Goal: Information Seeking & Learning: Learn about a topic

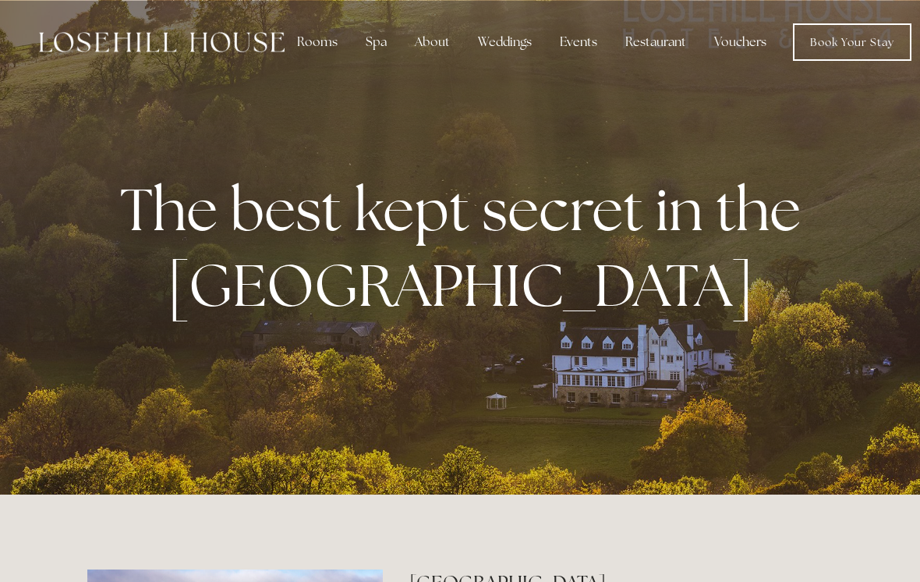
click at [389, 41] on div "Spa" at bounding box center [376, 42] width 46 height 31
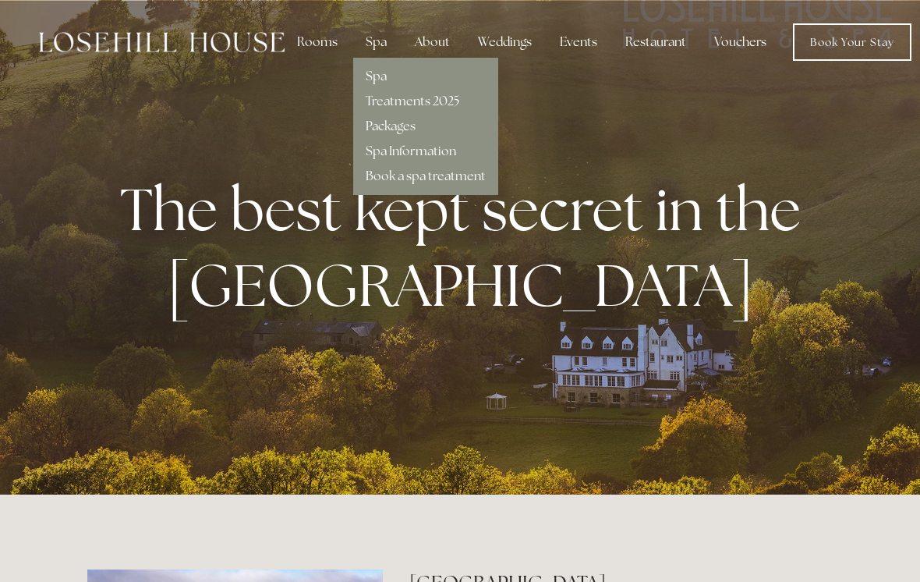
click at [441, 101] on link "Treatments 2025" at bounding box center [413, 101] width 94 height 16
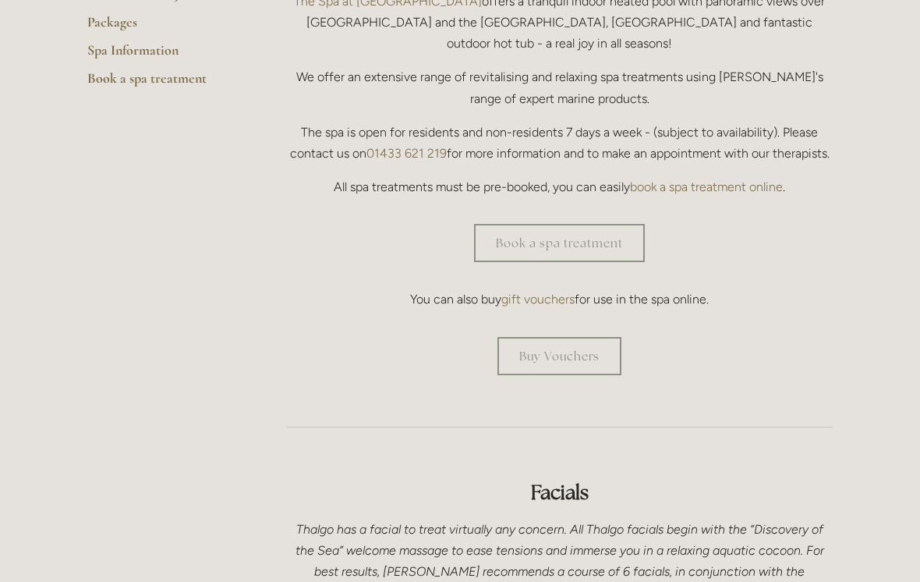
scroll to position [384, 0]
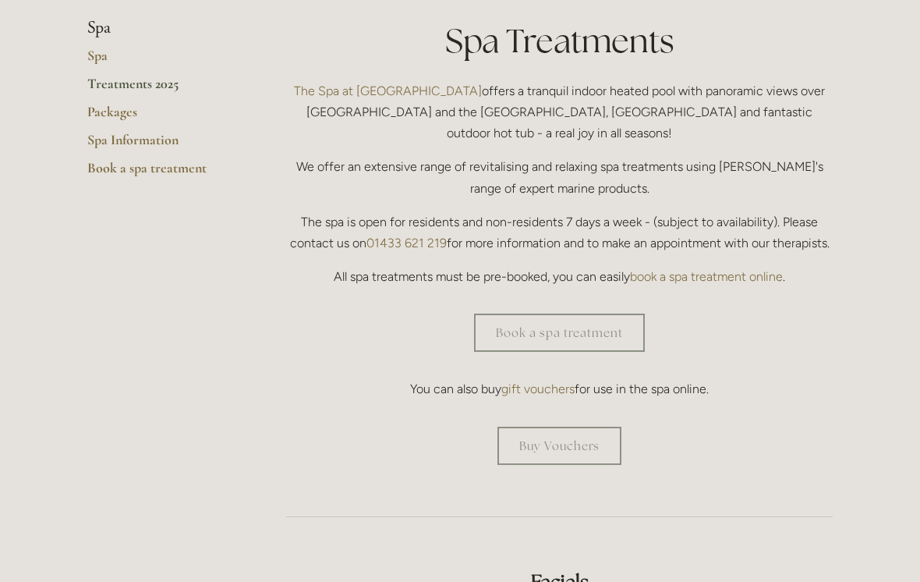
click at [120, 112] on link "Packages" at bounding box center [161, 117] width 149 height 28
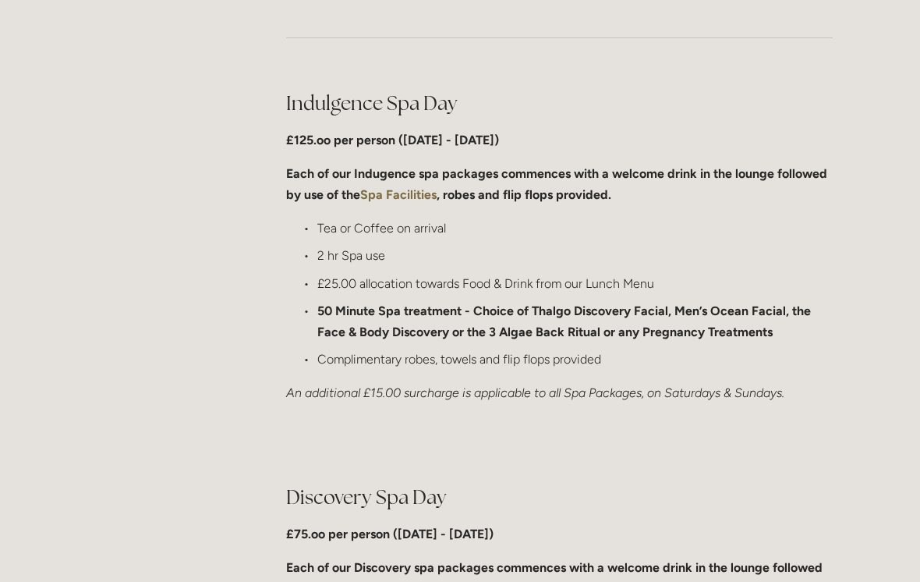
scroll to position [784, 0]
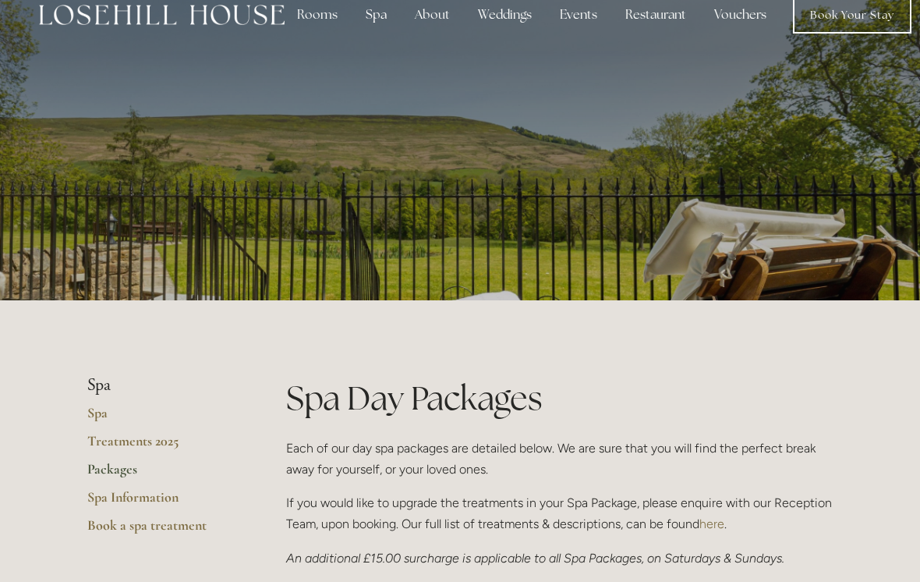
scroll to position [0, 0]
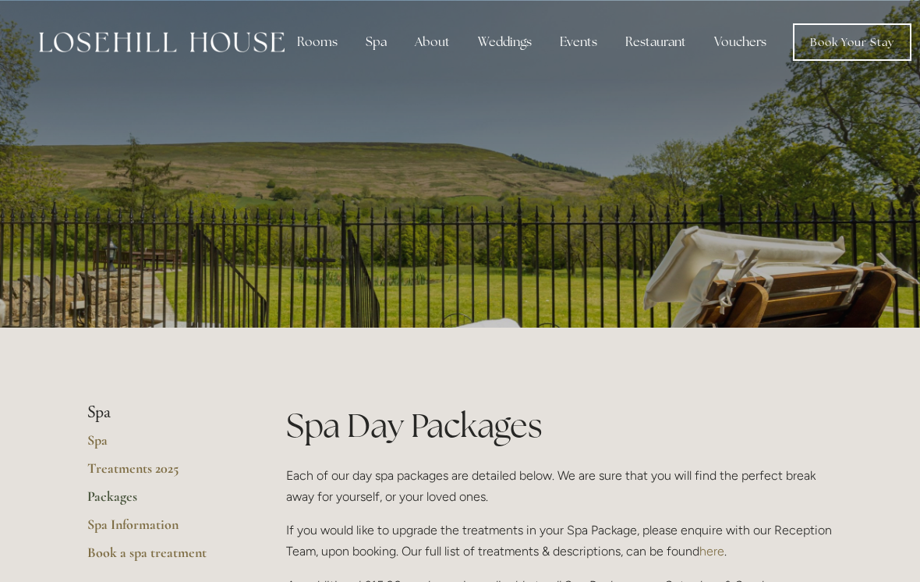
click at [328, 38] on div "Rooms" at bounding box center [318, 42] width 66 height 31
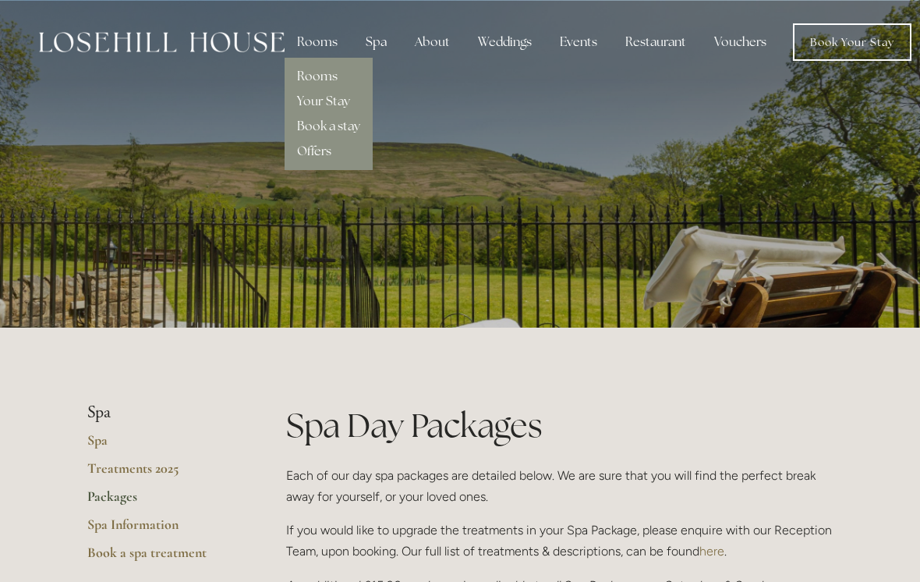
click at [320, 156] on link "Offers" at bounding box center [314, 151] width 34 height 16
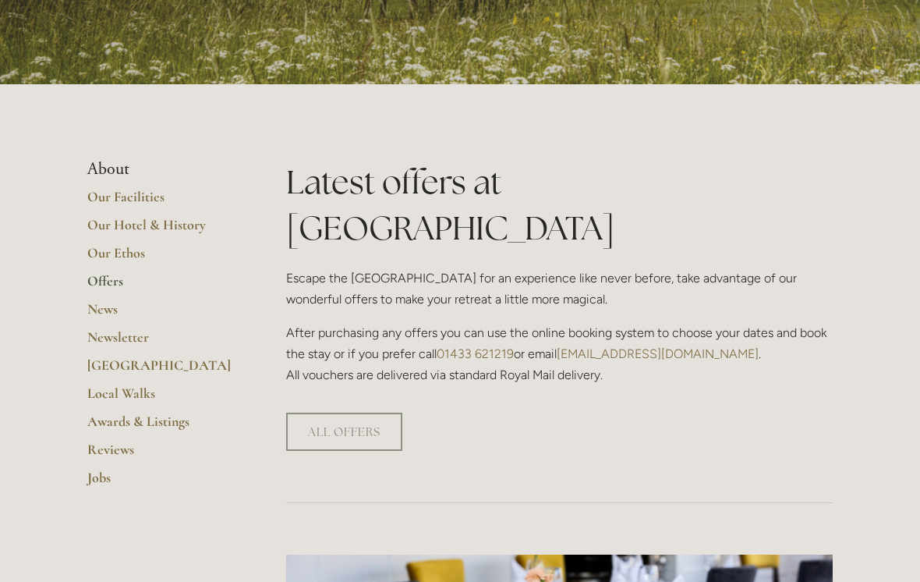
scroll to position [243, 0]
click at [105, 282] on link "Offers" at bounding box center [161, 287] width 149 height 28
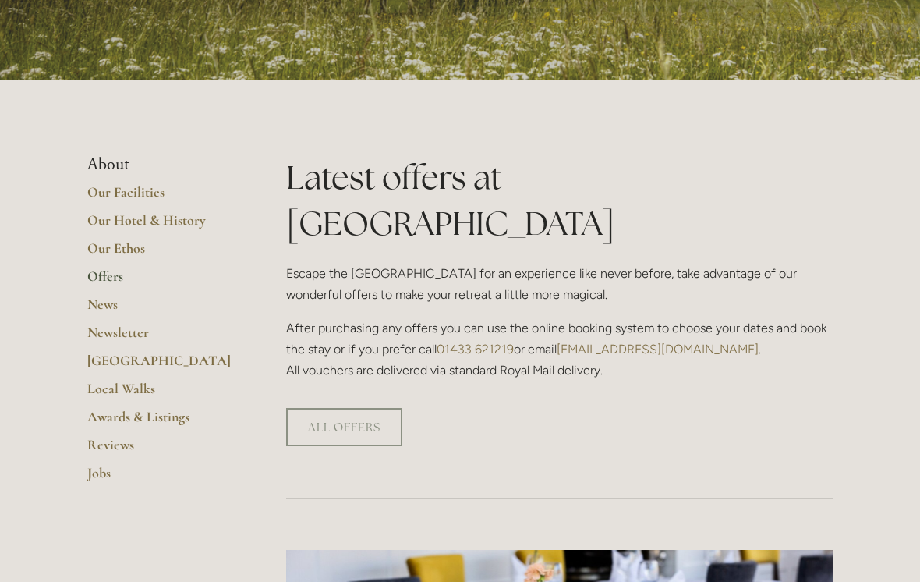
scroll to position [310, 0]
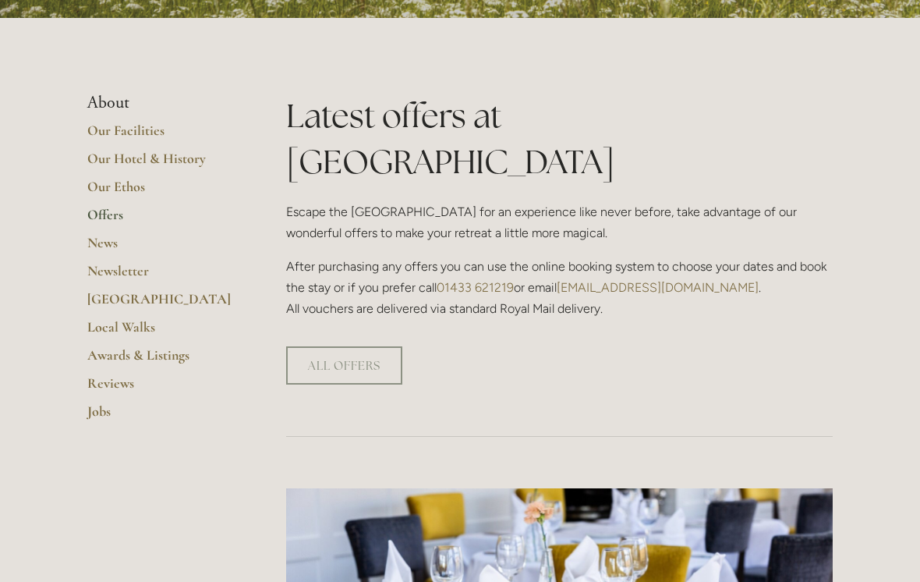
click at [358, 346] on link "ALL OFFERS" at bounding box center [344, 365] width 116 height 38
